Goal: Ask a question

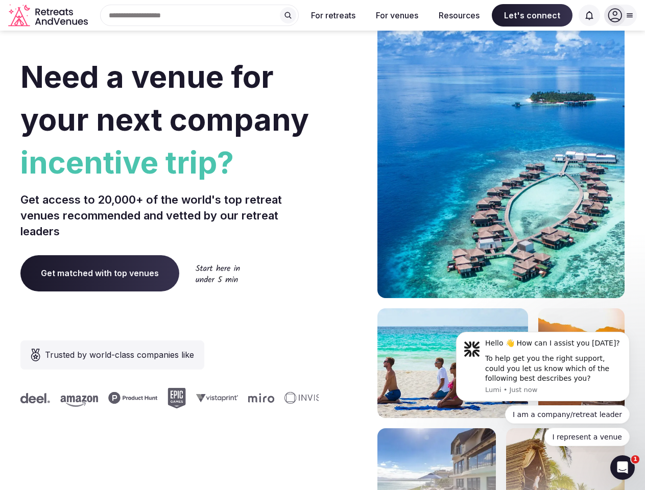
click at [322, 245] on div "Need a venue for your next company incentive trip? Get access to 20,000+ of the…" at bounding box center [322, 305] width 604 height 615
click at [200, 15] on div "Search Popular Destinations [GEOGRAPHIC_DATA], [GEOGRAPHIC_DATA] [GEOGRAPHIC_DA…" at bounding box center [195, 15] width 207 height 21
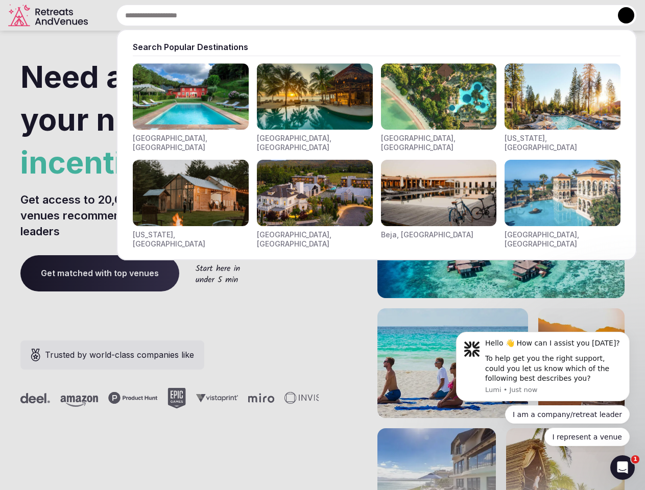
click at [288, 15] on input "text" at bounding box center [376, 15] width 520 height 21
click at [333, 15] on input "text" at bounding box center [376, 15] width 520 height 21
click at [397, 15] on input "text" at bounding box center [376, 15] width 520 height 21
click at [459, 15] on input "text" at bounding box center [376, 15] width 520 height 21
click at [532, 15] on input "text" at bounding box center [376, 15] width 520 height 21
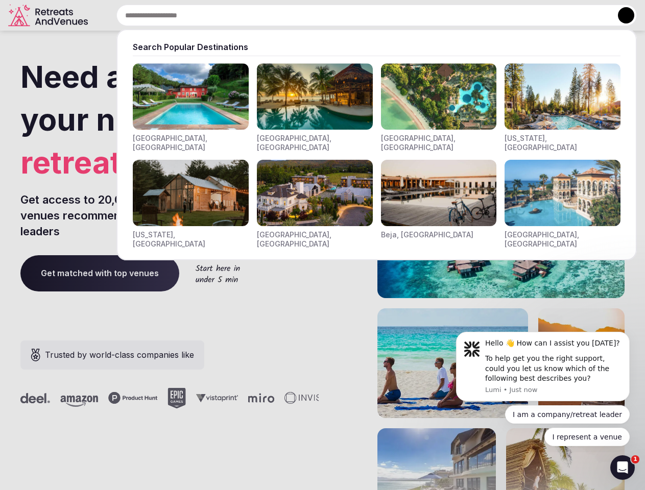
click at [589, 15] on input "text" at bounding box center [376, 15] width 520 height 21
click at [620, 15] on button at bounding box center [626, 15] width 16 height 16
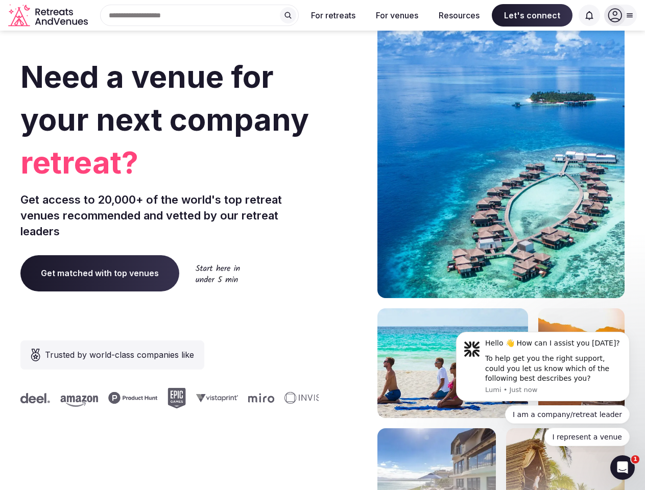
click at [543, 367] on div "To help get you the right support, could you let us know which of the following…" at bounding box center [553, 369] width 137 height 30
